Goal: Answer question/provide support

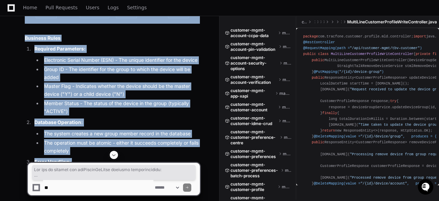
scroll to position [5493, 0]
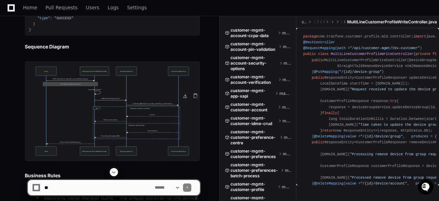
scroll to position [5355, 0]
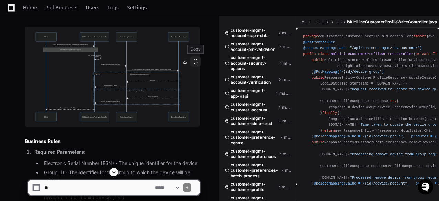
click at [195, 60] on button at bounding box center [195, 61] width 10 height 10
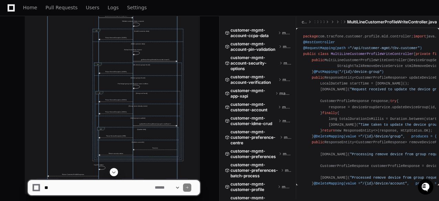
scroll to position [1643, 0]
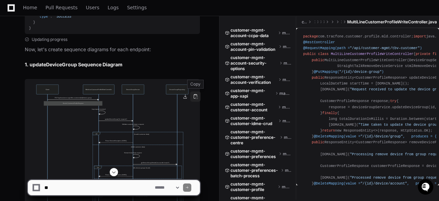
click at [195, 97] on button at bounding box center [195, 96] width 10 height 10
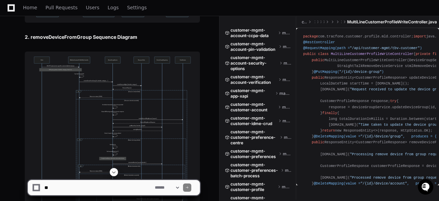
scroll to position [1884, 0]
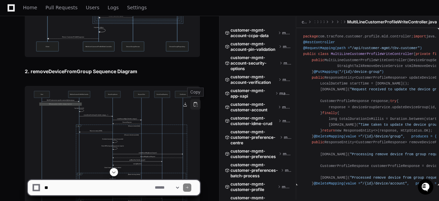
click at [195, 104] on button at bounding box center [195, 104] width 10 height 10
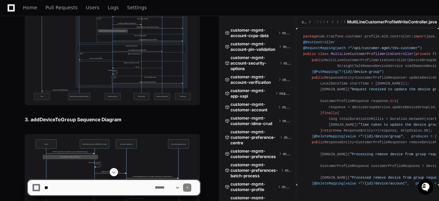
scroll to position [2125, 0]
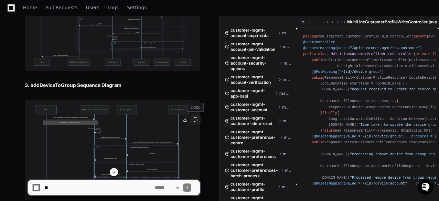
click at [195, 119] on button at bounding box center [195, 119] width 10 height 10
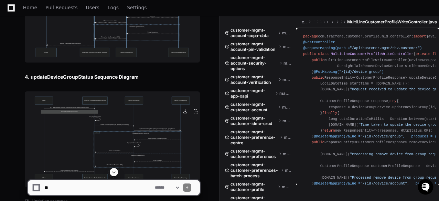
scroll to position [2296, 0]
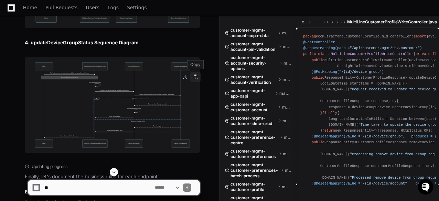
click at [195, 77] on button at bounding box center [195, 77] width 10 height 10
click at [44, 46] on h3 "4. updateDeviceGroupStatus Sequence Diagram" at bounding box center [112, 42] width 175 height 7
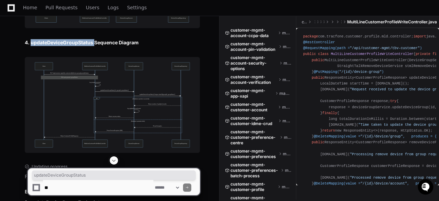
click at [44, 46] on h3 "4. updateDeviceGroupStatus Sequence Diagram" at bounding box center [112, 42] width 175 height 7
copy h3 "updateDeviceGroupStatus"
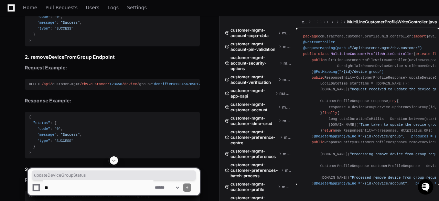
scroll to position [1300, 0]
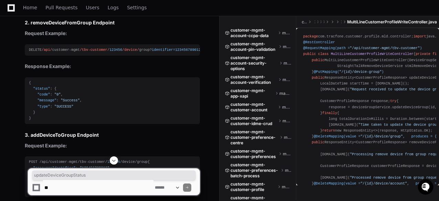
click at [31, 53] on div "DELETE /api/ customer-mgmt /tbv-customer/ 123456 /device/ group? identifier = 1…" at bounding box center [112, 50] width 167 height 6
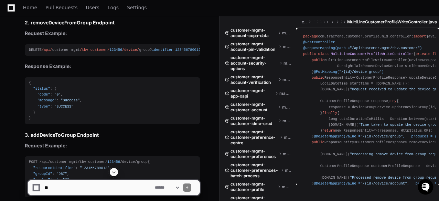
click at [31, 53] on div "DELETE /api/ customer-mgmt /tbv-customer/ 123456 /device/ group? identifier = 1…" at bounding box center [112, 50] width 167 height 6
click at [173, 52] on span "=" at bounding box center [174, 50] width 2 height 4
click at [179, 52] on span "123456789012" at bounding box center [187, 50] width 25 height 4
click at [99, 52] on span "&brand" at bounding box center [105, 50] width 13 height 4
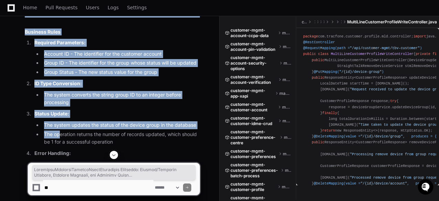
scroll to position [5974, 0]
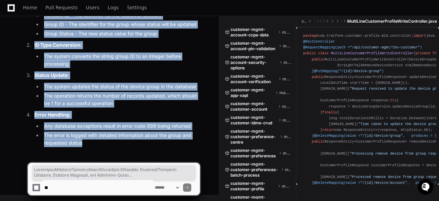
drag, startPoint x: 26, startPoint y: 27, endPoint x: 91, endPoint y: 150, distance: 139.3
copy article "MultiLineCustomerProfileWriteController Endpoints: Request/Response Examples, S…"
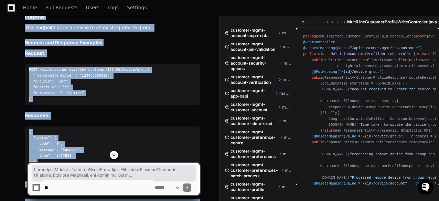
scroll to position [5286, 0]
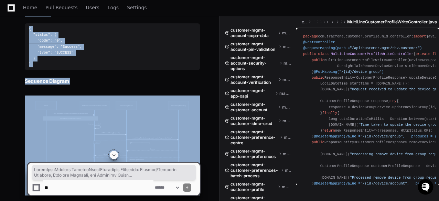
click at [52, 188] on textarea at bounding box center [98, 187] width 110 height 15
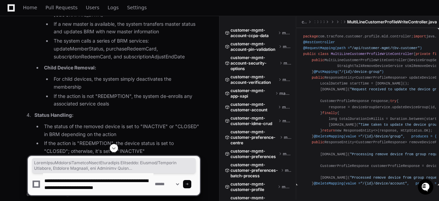
scroll to position [2, 0]
click at [139, 186] on textarea at bounding box center [98, 184] width 110 height 22
click at [149, 186] on textarea at bounding box center [98, 184] width 110 height 22
type textarea "**********"
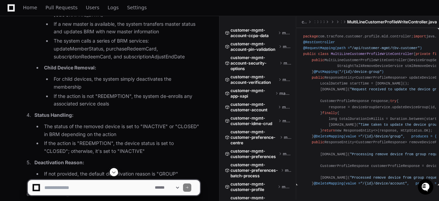
click at [180, 187] on select "**********" at bounding box center [166, 187] width 27 height 5
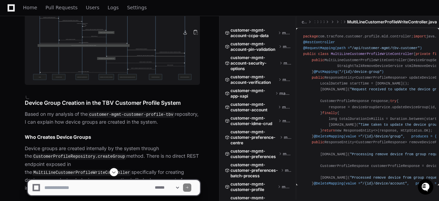
scroll to position [8794, 0]
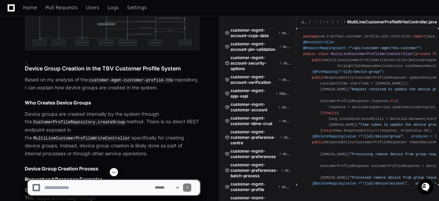
click at [96, 125] on code "CustomerProfileRepository.createGroup" at bounding box center [79, 122] width 94 height 6
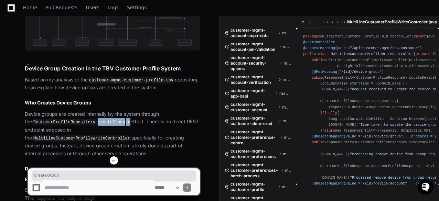
click at [96, 125] on code "CustomerProfileRepository.createGroup" at bounding box center [79, 122] width 94 height 6
copy p "createGroup"
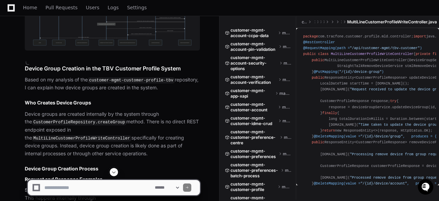
click at [43, 125] on code "CustomerProfileRepository.createGroup" at bounding box center [79, 122] width 94 height 6
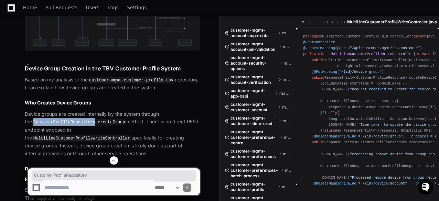
copy code "CustomerProfileRepository"
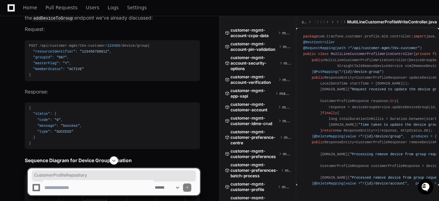
scroll to position [9069, 0]
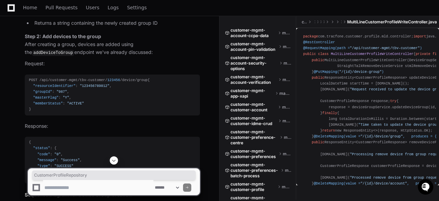
click at [54, 88] on span ""resourceIdentifier"" at bounding box center [54, 86] width 42 height 4
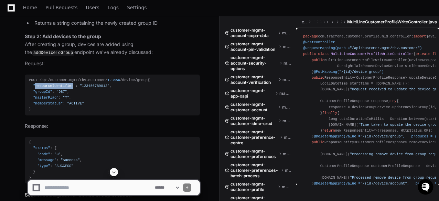
click at [54, 88] on span ""resourceIdentifier"" at bounding box center [54, 86] width 42 height 4
click at [88, 88] on span ""123456789012"" at bounding box center [95, 86] width 30 height 4
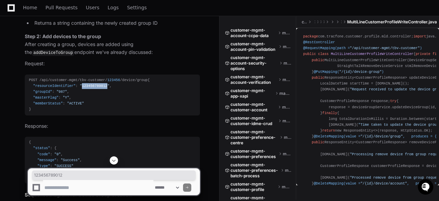
click at [88, 88] on span ""123456789012"" at bounding box center [95, 86] width 30 height 4
click at [75, 110] on div "POST /api/customer-mgmt/tbv-customer/ 123456 /device/group { "resourceIdentifie…" at bounding box center [112, 94] width 167 height 35
drag, startPoint x: 31, startPoint y: 104, endPoint x: 100, endPoint y: 103, distance: 68.4
click at [100, 103] on div "POST /api/customer-mgmt/tbv-customer/ 123456 /device/group { "resourceIdentifie…" at bounding box center [112, 94] width 167 height 35
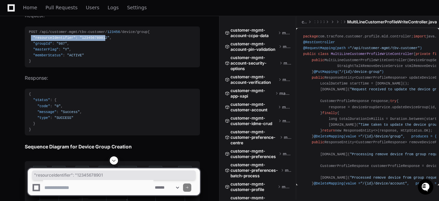
scroll to position [9048, 0]
